Goal: Ask a question: Seek information or help from site administrators or community

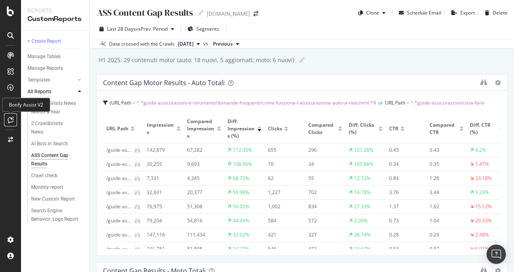
click at [8, 124] on div at bounding box center [10, 120] width 13 height 13
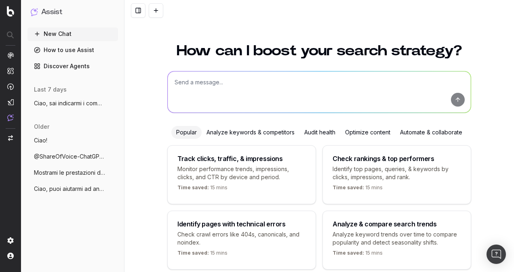
scroll to position [34, 0]
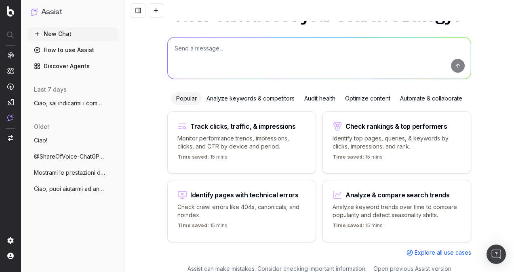
click at [248, 61] on textarea at bounding box center [319, 58] width 303 height 41
click at [311, 53] on textarea "Ciao, vorrei creare una faq su questo argomento "" at bounding box center [319, 58] width 303 height 41
paste textarea "Costo assicurazione moto: ecco i prezzi suddivisi per cilindrata"
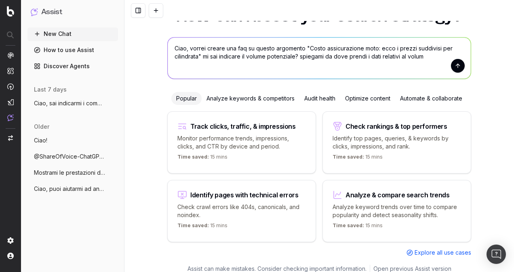
type textarea "Ciao, vorrei creare una faq su questo argomento "Costo assicurazione moto: ecco…"
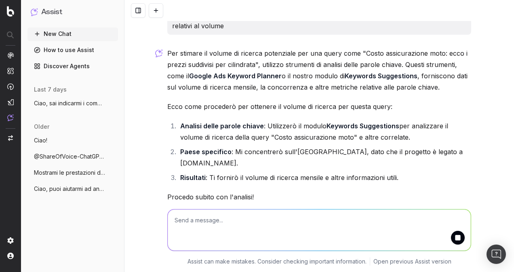
scroll to position [35, 0]
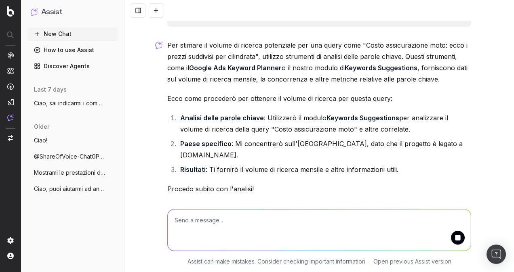
click at [376, 67] on strong "Keywords Suggestions" at bounding box center [381, 68] width 73 height 8
click at [363, 69] on strong "Keywords Suggestions" at bounding box center [381, 68] width 73 height 8
drag, startPoint x: 345, startPoint y: 64, endPoint x: 409, endPoint y: 66, distance: 63.5
click at [409, 66] on strong "Keywords Suggestions" at bounding box center [381, 68] width 73 height 8
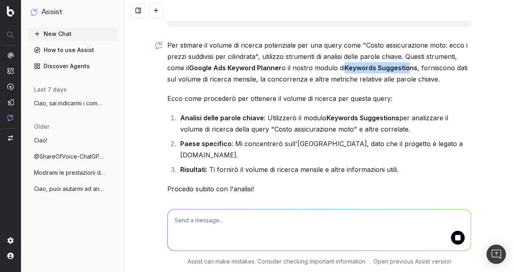
scroll to position [44, 0]
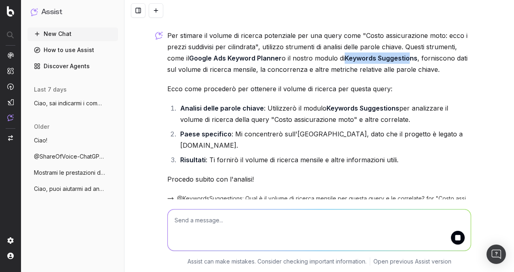
drag, startPoint x: 409, startPoint y: 66, endPoint x: 238, endPoint y: 80, distance: 171.8
click at [238, 80] on div "Per stimare il volume di ricerca potenziale per una query come "Costo assicuraz…" at bounding box center [319, 120] width 304 height 181
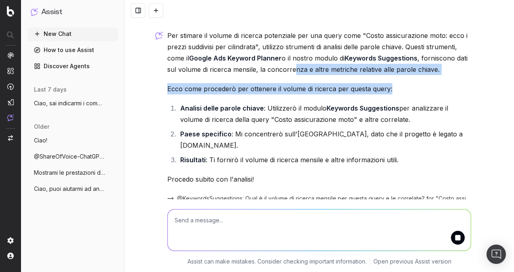
drag, startPoint x: 290, startPoint y: 70, endPoint x: 401, endPoint y: 82, distance: 111.8
click at [401, 82] on div "Per stimare il volume di ricerca potenziale per una query come "Costo assicuraz…" at bounding box center [319, 120] width 304 height 181
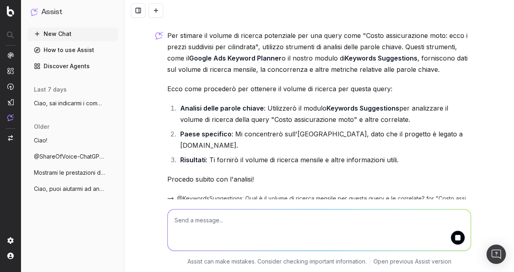
drag, startPoint x: 401, startPoint y: 82, endPoint x: 381, endPoint y: 116, distance: 38.6
click at [381, 116] on li "Analisi delle parole chiave : Utilizzerò il modulo Keywords Suggestions per ana…" at bounding box center [324, 114] width 293 height 23
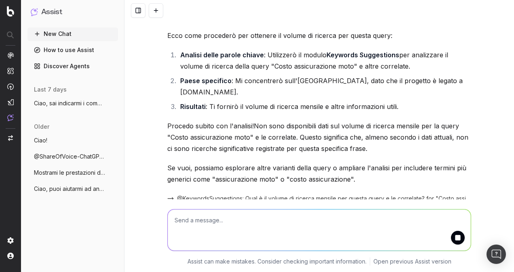
scroll to position [57, 0]
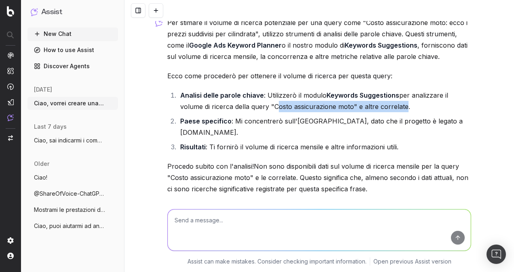
drag, startPoint x: 245, startPoint y: 107, endPoint x: 375, endPoint y: 107, distance: 129.7
click at [375, 107] on li "Analisi delle parole chiave : Utilizzerò il modulo Keywords Suggestions per ana…" at bounding box center [324, 101] width 293 height 23
drag, startPoint x: 375, startPoint y: 107, endPoint x: 369, endPoint y: 107, distance: 5.7
click at [375, 107] on li "Analisi delle parole chiave : Utilizzerò il modulo Keywords Suggestions per ana…" at bounding box center [324, 101] width 293 height 23
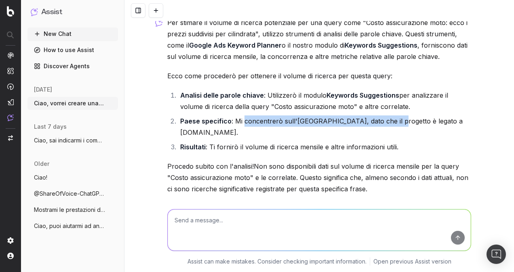
drag, startPoint x: 240, startPoint y: 118, endPoint x: 378, endPoint y: 118, distance: 138.6
click at [378, 118] on li "Paese specifico : Mi concentrerò sull'[GEOGRAPHIC_DATA], dato che il progetto è…" at bounding box center [324, 127] width 293 height 23
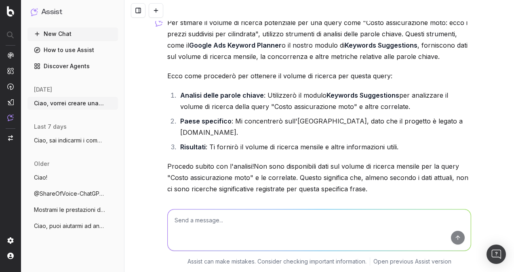
click at [212, 141] on li "Risultati : Ti fornirò il volume di ricerca mensile e altre informazioni utili." at bounding box center [324, 146] width 293 height 11
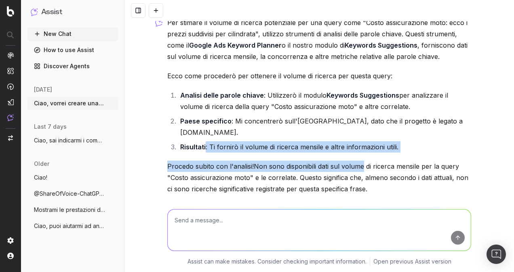
drag, startPoint x: 201, startPoint y: 135, endPoint x: 360, endPoint y: 157, distance: 160.6
click at [360, 157] on div "Per stimare il volume di ricerca potenziale per una query come "Costo assicuraz…" at bounding box center [319, 157] width 304 height 281
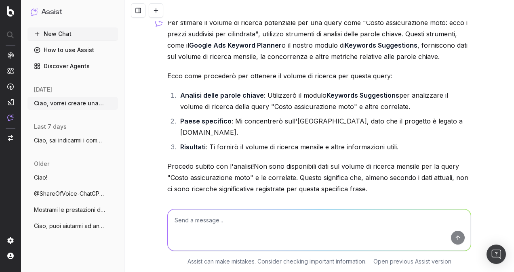
drag, startPoint x: 360, startPoint y: 157, endPoint x: 349, endPoint y: 168, distance: 16.3
click at [350, 167] on p "Procedo subito con l'analisi!Non sono disponibili dati sul volume di ricerca me…" at bounding box center [319, 178] width 304 height 34
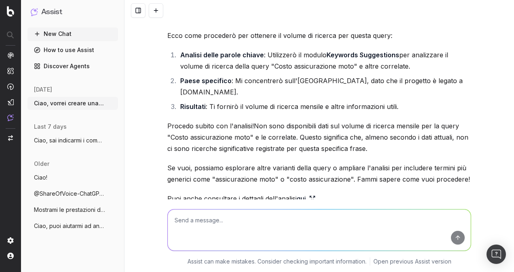
scroll to position [138, 0]
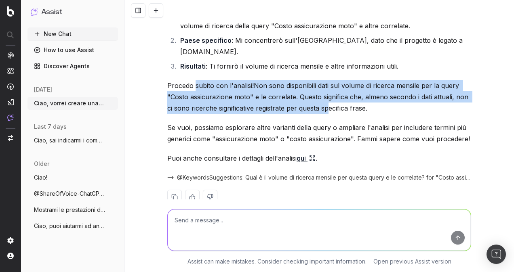
drag, startPoint x: 193, startPoint y: 74, endPoint x: 325, endPoint y: 95, distance: 133.8
click at [325, 95] on p "Procedo subito con l'analisi!Non sono disponibili dati sul volume di ricerca me…" at bounding box center [319, 97] width 304 height 34
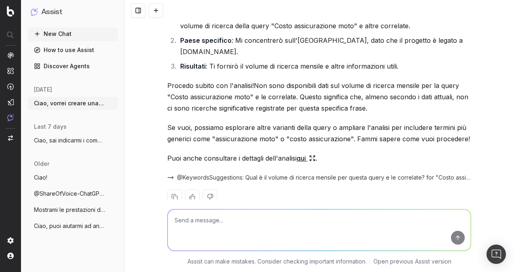
click at [260, 122] on p "Se vuoi, possiamo esplorare altre varianti della query o ampliare l'analisi per…" at bounding box center [319, 133] width 304 height 23
click at [201, 122] on p "Se vuoi, possiamo esplorare altre varianti della query o ampliare l'analisi per…" at bounding box center [319, 133] width 304 height 23
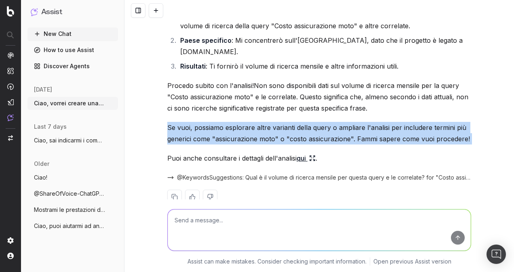
click at [201, 122] on p "Se vuoi, possiamo esplorare altre varianti della query o ampliare l'analisi per…" at bounding box center [319, 133] width 304 height 23
click at [184, 122] on p "Se vuoi, possiamo esplorare altre varianti della query o ampliare l'analisi per…" at bounding box center [319, 133] width 304 height 23
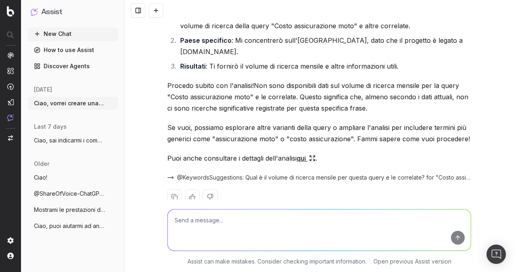
click at [398, 122] on p "Se vuoi, possiamo esplorare altre varianti della query o ampliare l'analisi per…" at bounding box center [319, 133] width 304 height 23
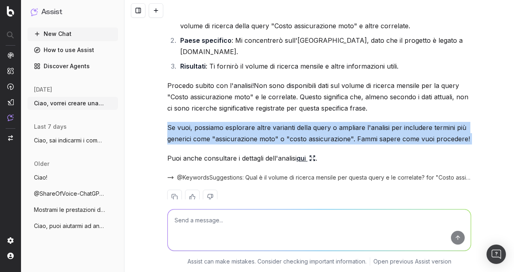
click at [398, 122] on p "Se vuoi, possiamo esplorare altre varianti della query o ampliare l'analisi per…" at bounding box center [319, 133] width 304 height 23
drag, startPoint x: 398, startPoint y: 122, endPoint x: 290, endPoint y: 132, distance: 107.9
click at [288, 124] on p "Se vuoi, possiamo esplorare altre varianti della query o ampliare l'analisi per…" at bounding box center [319, 133] width 304 height 23
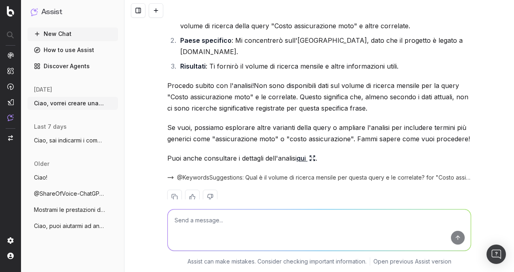
click at [312, 155] on icon at bounding box center [312, 158] width 6 height 6
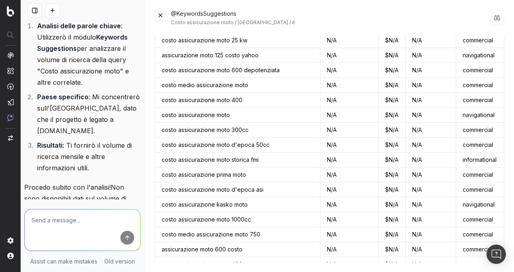
scroll to position [0, 0]
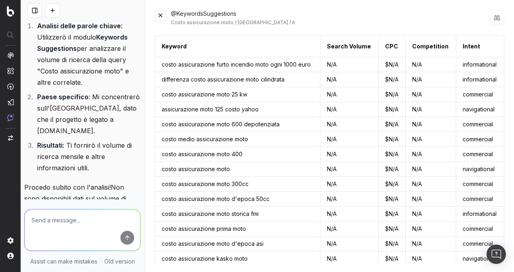
click at [160, 14] on button at bounding box center [160, 15] width 11 height 11
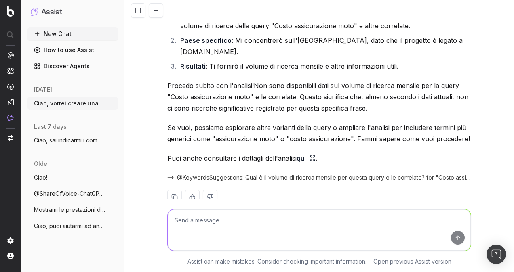
scroll to position [145, 0]
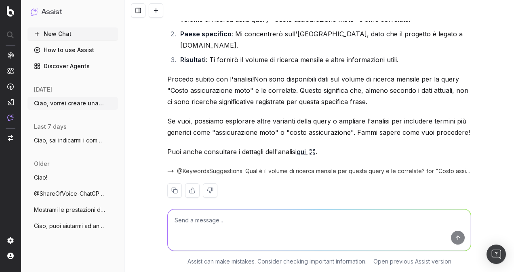
click at [383, 229] on textarea at bounding box center [319, 230] width 303 height 41
click at [288, 210] on textarea at bounding box center [319, 230] width 303 height 41
paste textarea "cilindrata moto"
type textarea "qualcosa che sia legato a "cilindrata moto"?"
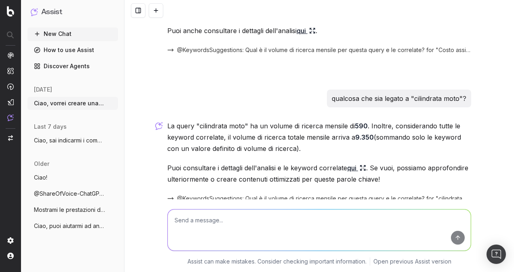
scroll to position [293, 0]
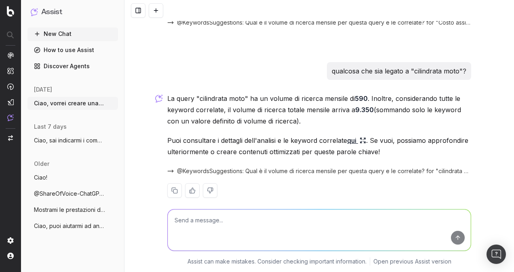
click at [360, 137] on icon at bounding box center [363, 140] width 6 height 6
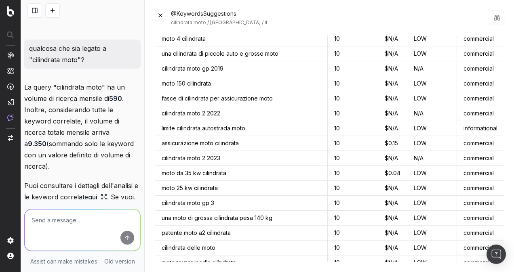
scroll to position [2222, 0]
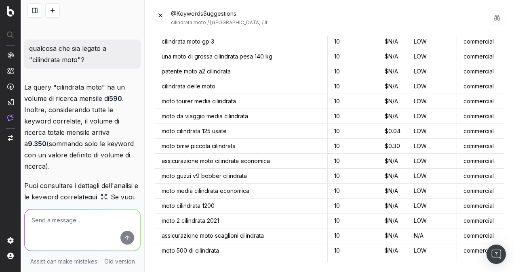
click at [90, 218] on textarea at bounding box center [83, 230] width 116 height 41
type textarea "puoi eliminare dalla tua analisi le keywords con i nomi di marche di moto?"
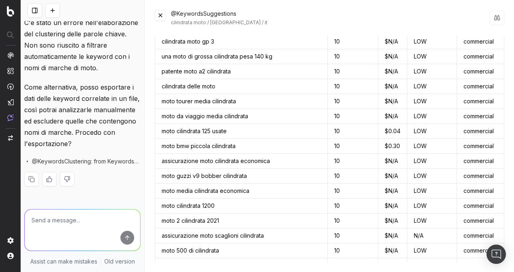
click at [161, 17] on button at bounding box center [160, 15] width 11 height 11
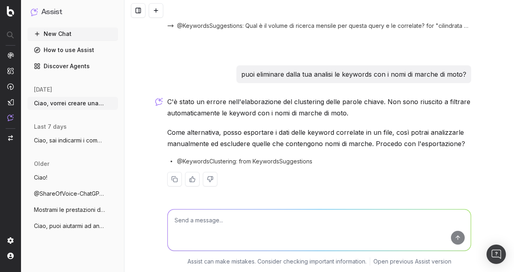
scroll to position [427, 0]
